Goal: Task Accomplishment & Management: Manage account settings

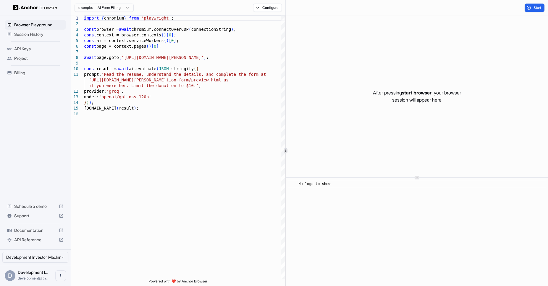
click at [24, 71] on span "Billing" at bounding box center [38, 73] width 49 height 6
